Goal: Complete application form

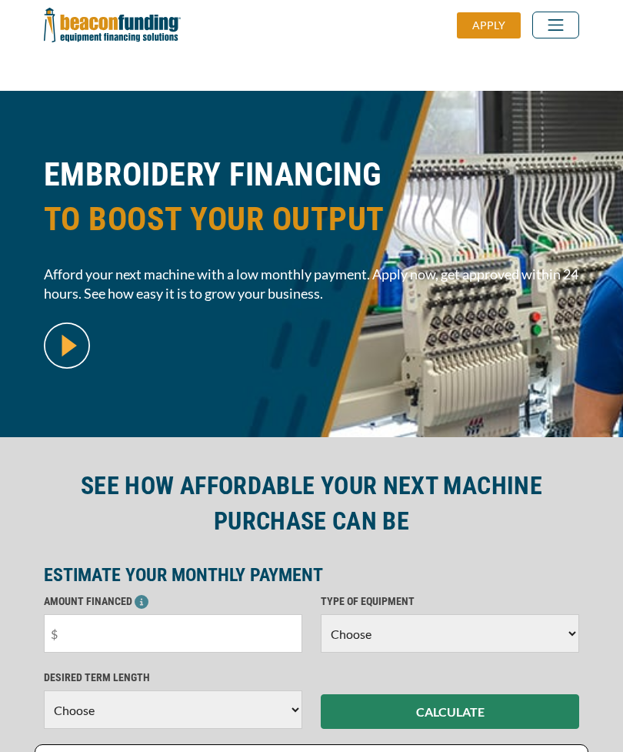
click at [546, 614] on select "Choose Backhoe Boom/Bucket Truck Chipper Commercial Mower Crane DTG/DTF Printin…" at bounding box center [450, 633] width 259 height 38
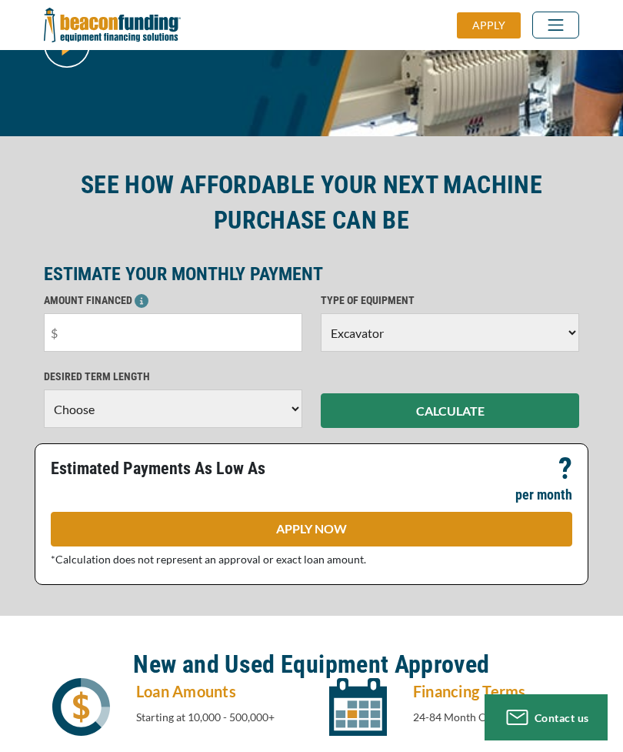
click at [539, 339] on select "Choose Backhoe Boom/Bucket Truck Chipper Commercial Mower Crane DTG/DTF Printin…" at bounding box center [450, 332] width 259 height 38
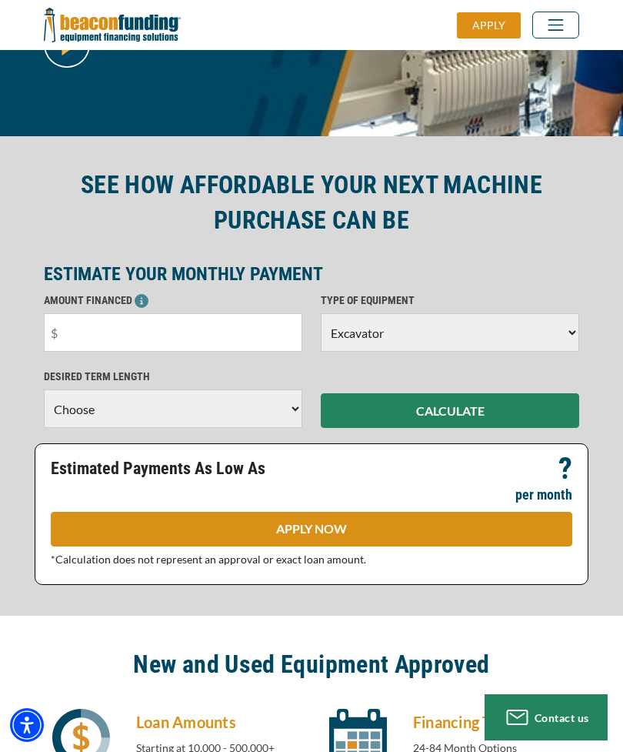
select select "1"
click at [203, 329] on input "text" at bounding box center [173, 332] width 259 height 38
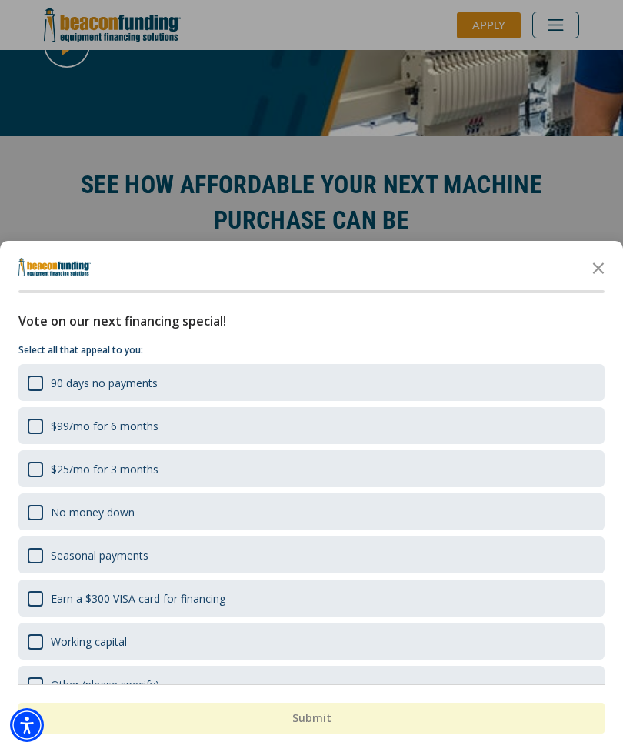
type input "$25,000"
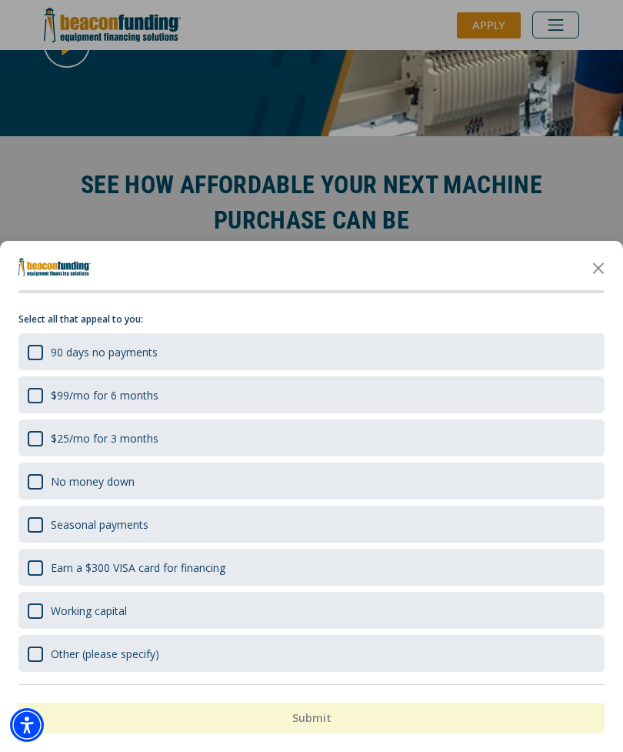
scroll to position [31, 0]
click at [34, 446] on div "$25/mo for 3 months" at bounding box center [35, 438] width 15 height 15
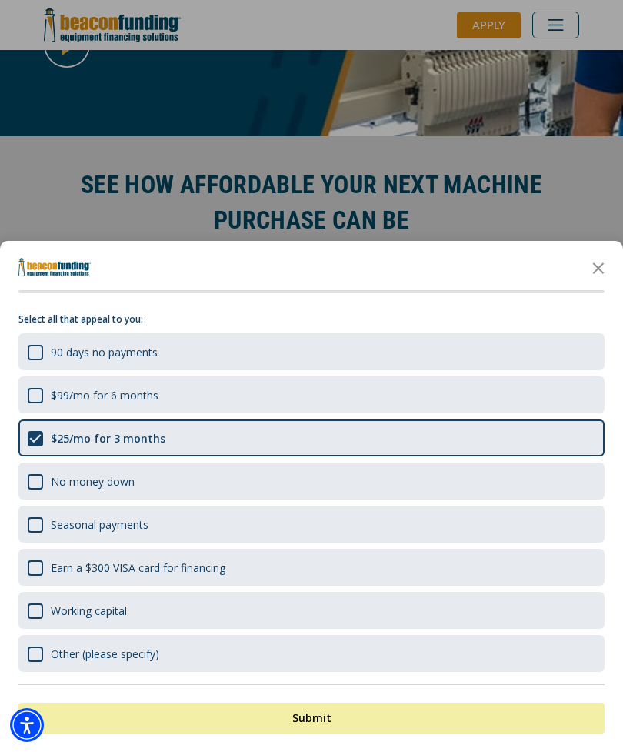
click at [35, 403] on div "$99/mo for 6 months" at bounding box center [35, 395] width 15 height 15
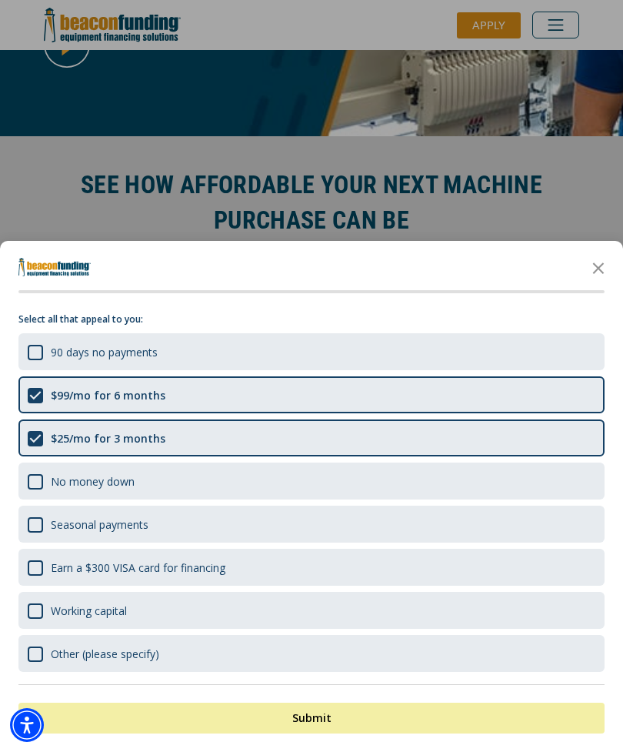
click at [382, 733] on button "Submit" at bounding box center [311, 718] width 586 height 31
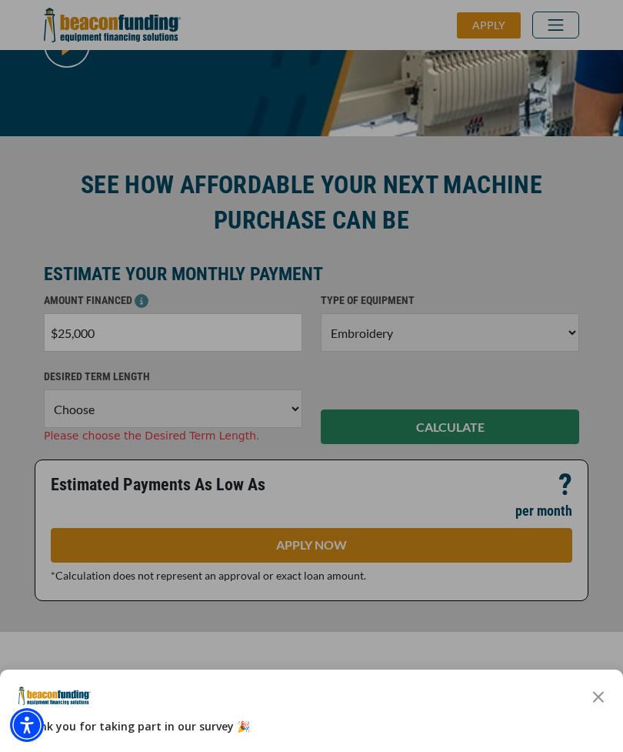
click at [246, 400] on div "button" at bounding box center [311, 376] width 623 height 752
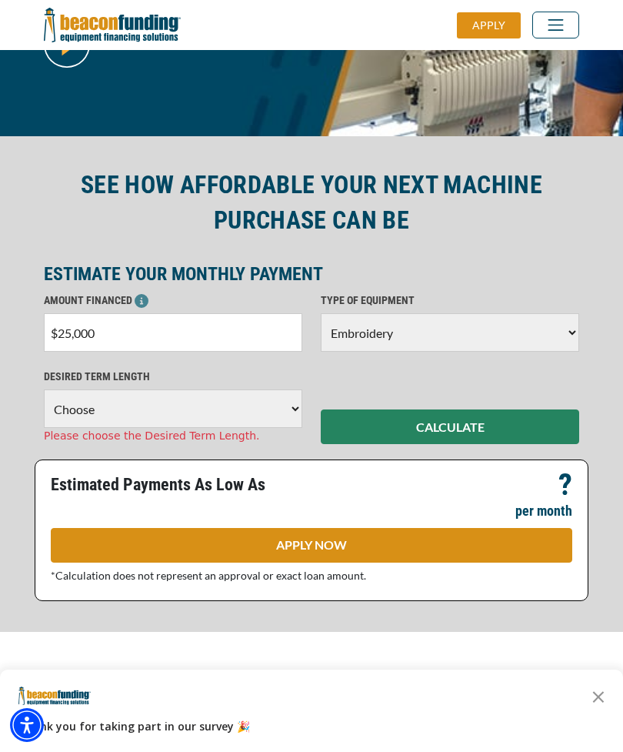
click at [228, 406] on select "Choose 36 Months 48 Months 60 Months" at bounding box center [173, 408] width 259 height 38
select select "36"
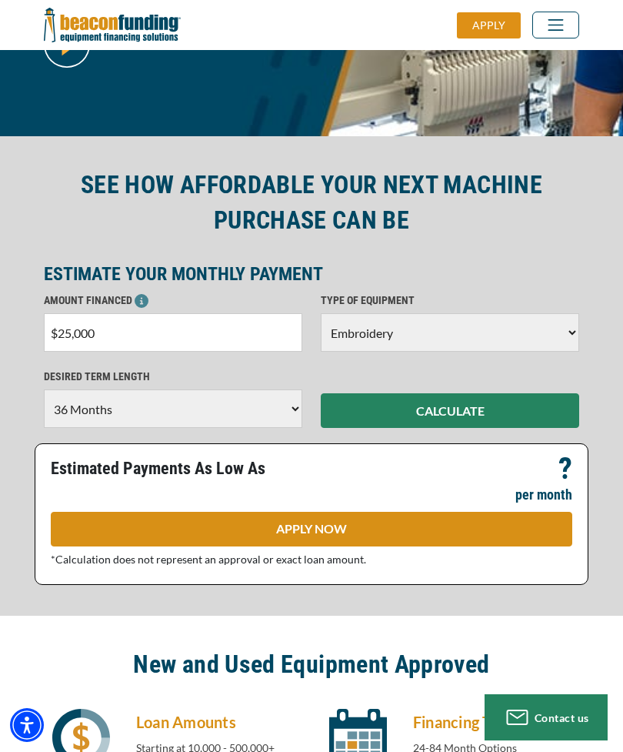
click at [386, 523] on link "APPLY NOW" at bounding box center [312, 529] width 522 height 35
